Goal: Task Accomplishment & Management: Complete application form

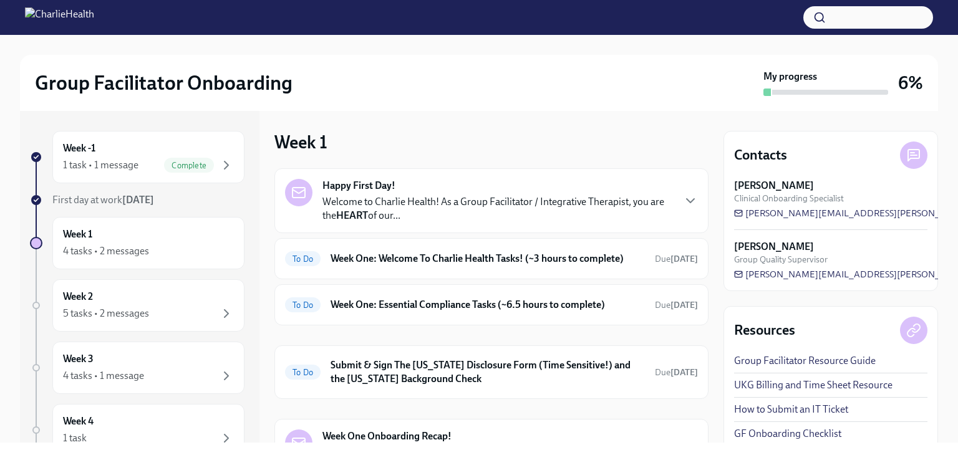
click at [585, 110] on div "Group Facilitator Onboarding My progress 6%" at bounding box center [479, 83] width 918 height 56
click at [219, 255] on icon "button" at bounding box center [226, 251] width 15 height 15
click at [168, 254] on div "4 tasks • 2 messages" at bounding box center [148, 251] width 171 height 15
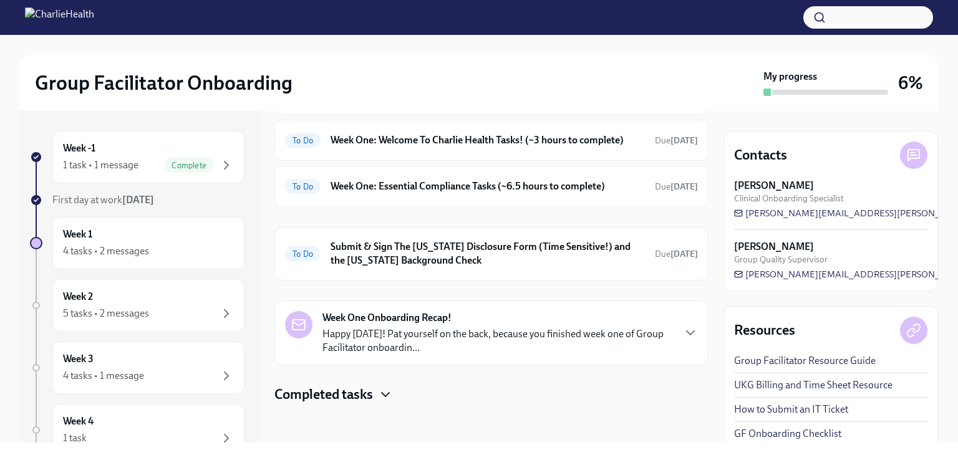
click at [387, 390] on icon "button" at bounding box center [385, 394] width 15 height 15
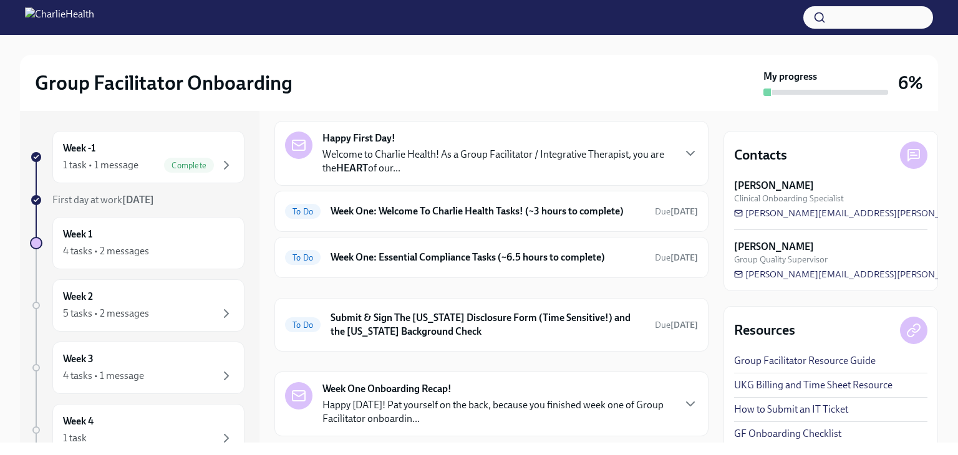
scroll to position [45, 0]
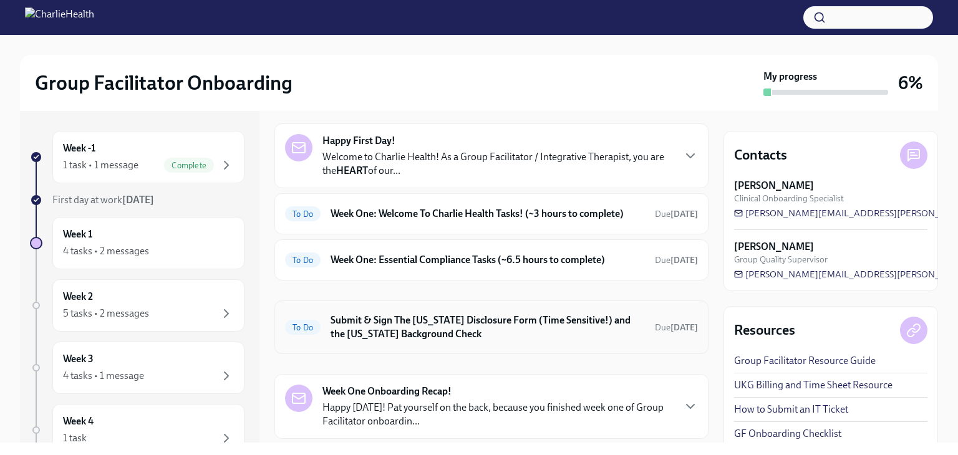
click at [445, 339] on h6 "Submit & Sign The [US_STATE] Disclosure Form (Time Sensitive!) and the [US_STAT…" at bounding box center [487, 327] width 314 height 27
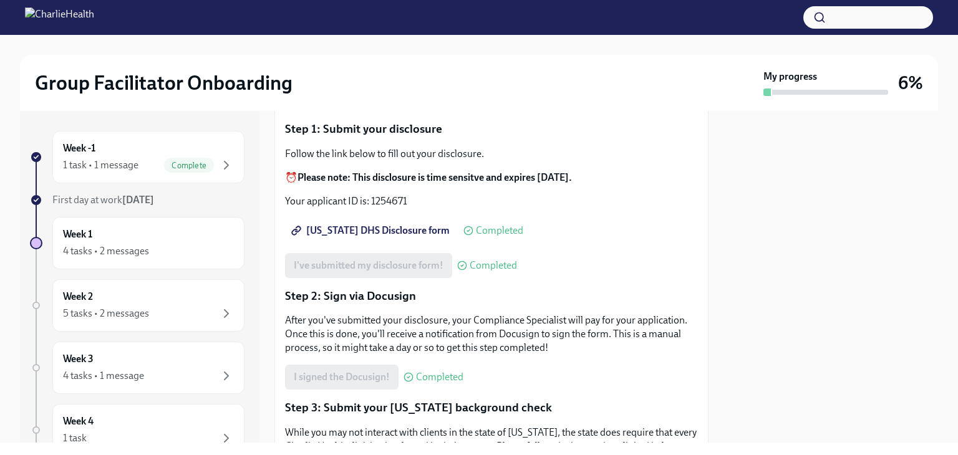
scroll to position [116, 0]
click at [145, 255] on div "4 tasks • 2 messages" at bounding box center [106, 251] width 86 height 14
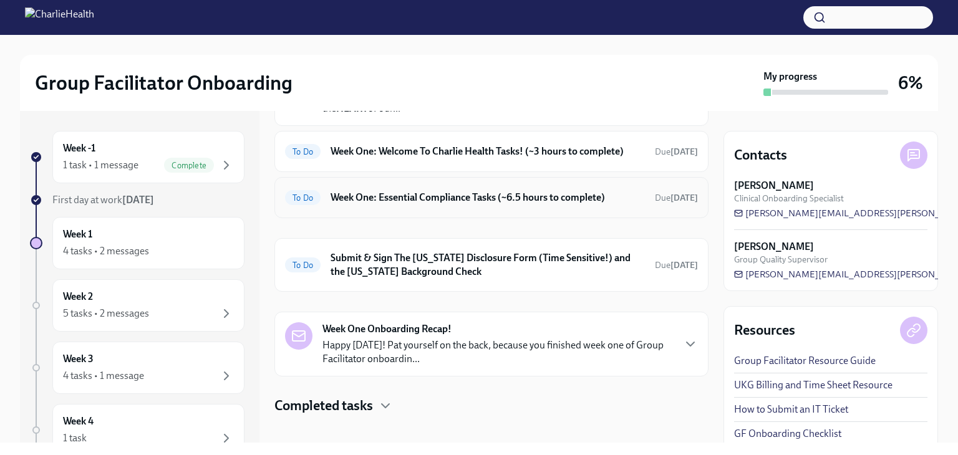
scroll to position [118, 0]
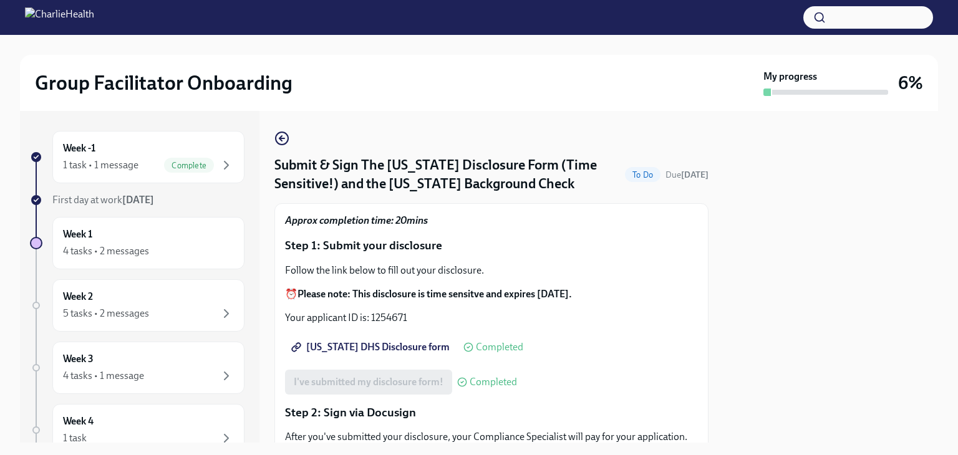
scroll to position [309, 0]
